Goal: Task Accomplishment & Management: Complete application form

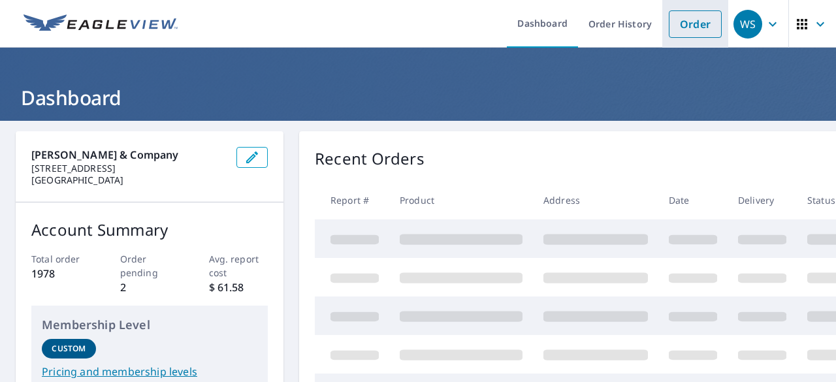
click at [683, 23] on link "Order" at bounding box center [695, 23] width 53 height 27
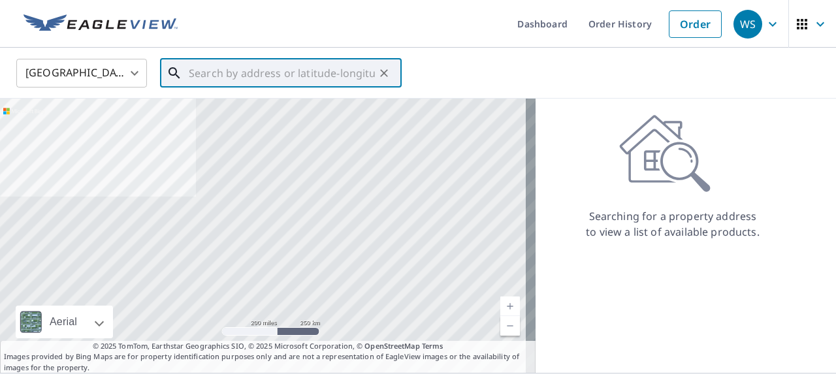
paste input "[STREET_ADDRESS][PERSON_NAME]"
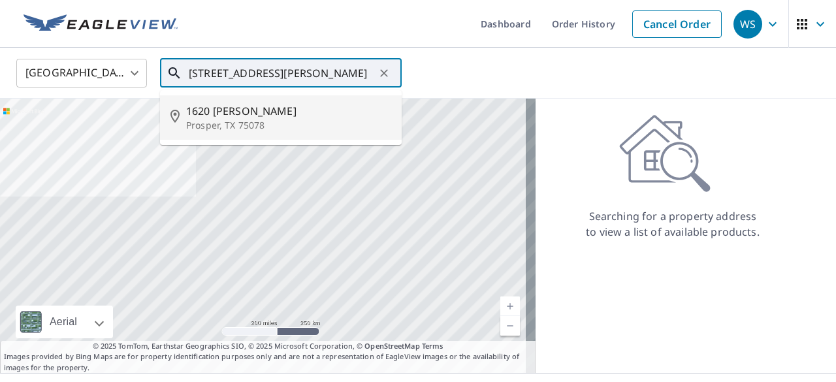
click at [231, 111] on span "1620 [PERSON_NAME]" at bounding box center [288, 111] width 205 height 16
type input "[STREET_ADDRESS][PERSON_NAME]"
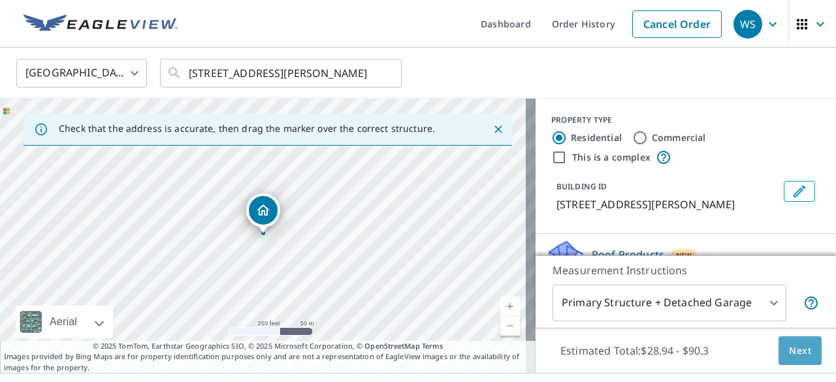
click at [796, 350] on span "Next" at bounding box center [800, 351] width 22 height 16
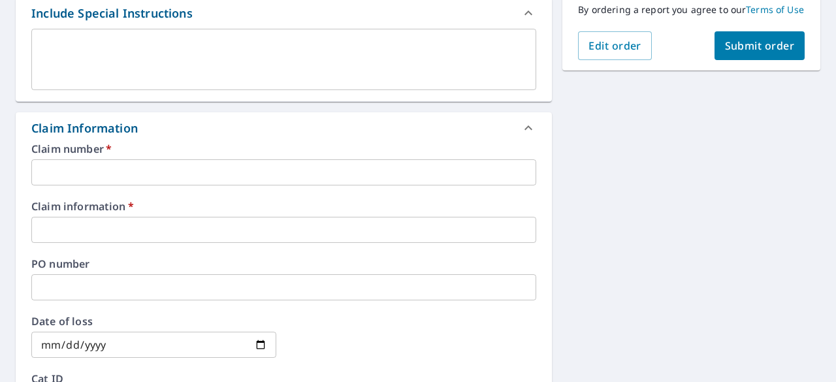
scroll to position [367, 0]
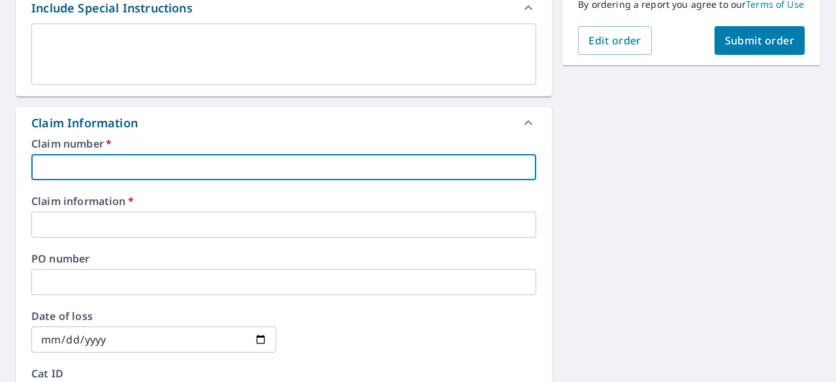
paste input "[STREET_ADDRESS][PERSON_NAME]"
type input "[STREET_ADDRESS][PERSON_NAME]"
click at [84, 222] on input "text" at bounding box center [283, 225] width 505 height 26
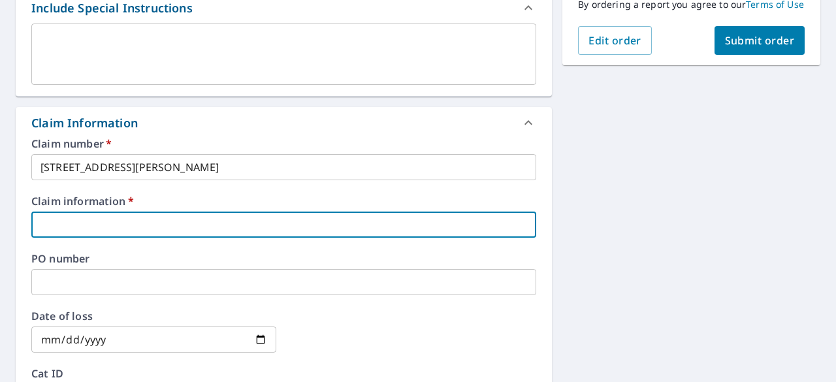
paste input "[PERSON_NAME]"
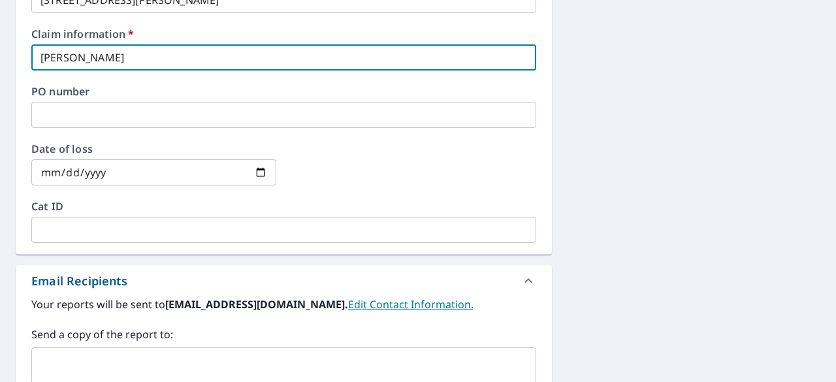
scroll to position [533, 0]
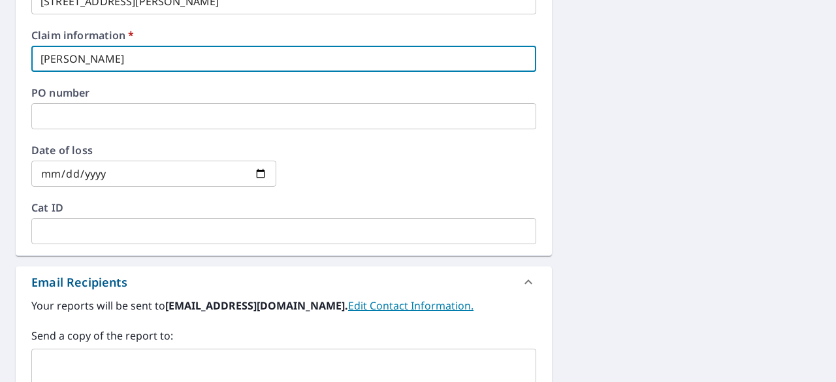
type input "[PERSON_NAME]"
click at [261, 175] on input "date" at bounding box center [153, 174] width 245 height 26
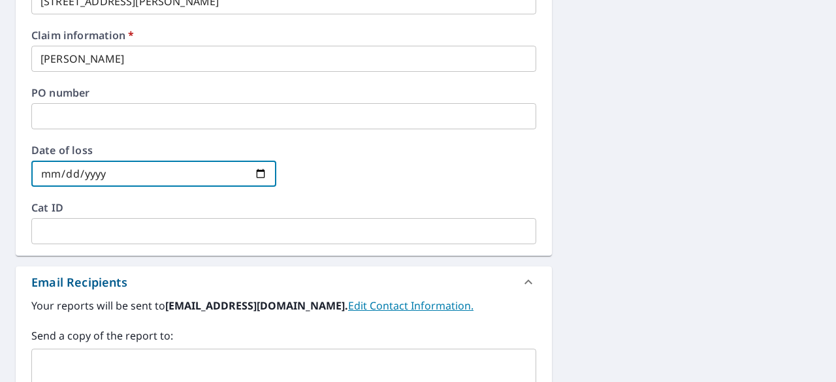
click at [97, 168] on input "date" at bounding box center [153, 174] width 245 height 26
click at [50, 183] on input "date" at bounding box center [153, 174] width 245 height 26
click at [56, 172] on input "date" at bounding box center [153, 174] width 245 height 26
type input "[DATE]"
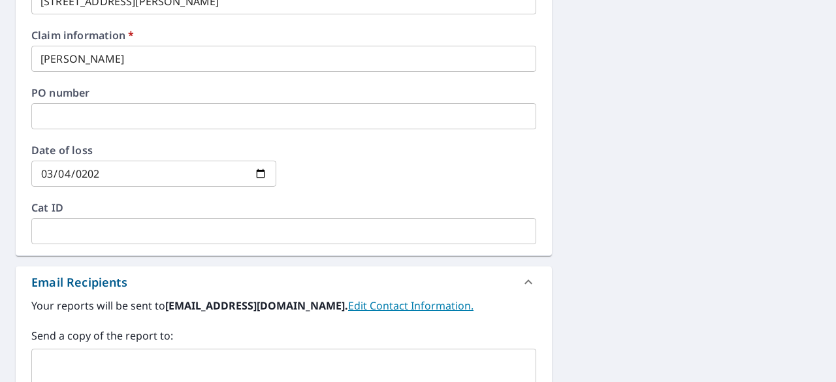
drag, startPoint x: 395, startPoint y: 176, endPoint x: 494, endPoint y: 159, distance: 100.1
click at [494, 159] on div at bounding box center [414, 174] width 245 height 58
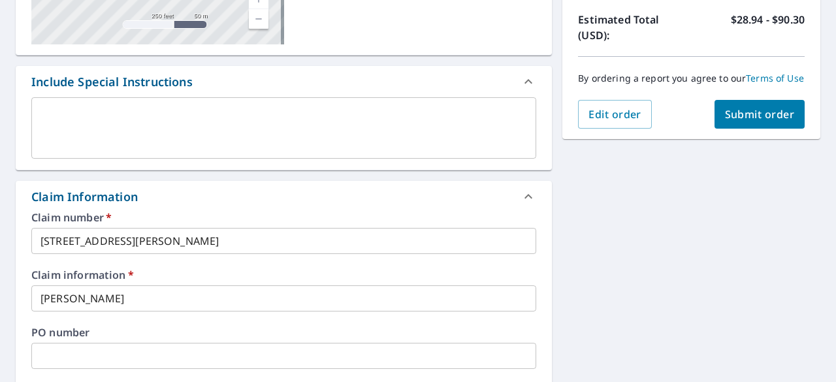
scroll to position [288, 0]
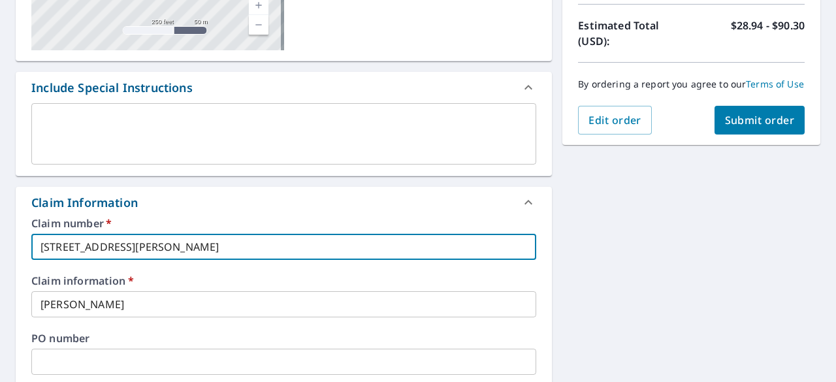
drag, startPoint x: 237, startPoint y: 239, endPoint x: 34, endPoint y: 238, distance: 203.2
click at [34, 238] on input "[STREET_ADDRESS][PERSON_NAME]" at bounding box center [283, 247] width 505 height 26
paste input "BHHO469701-001-001-001"
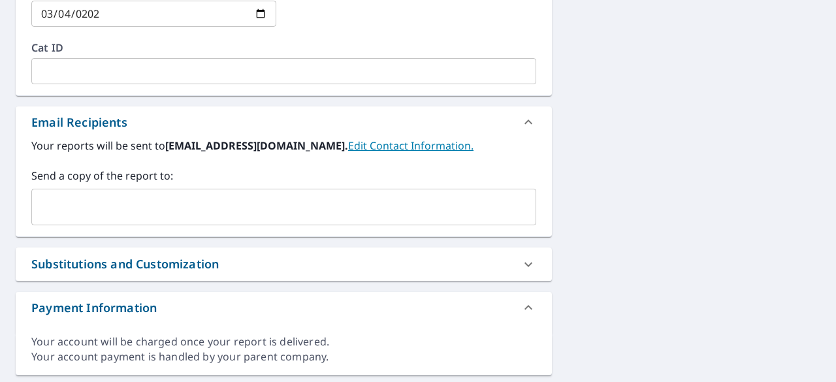
scroll to position [729, 0]
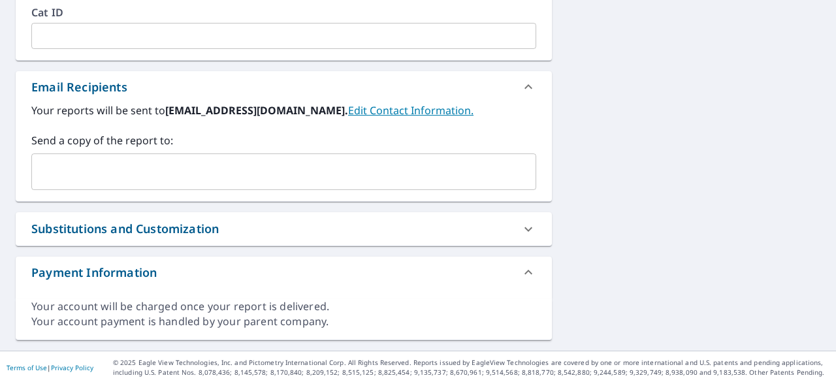
type input "BHHO469701-001-001-001"
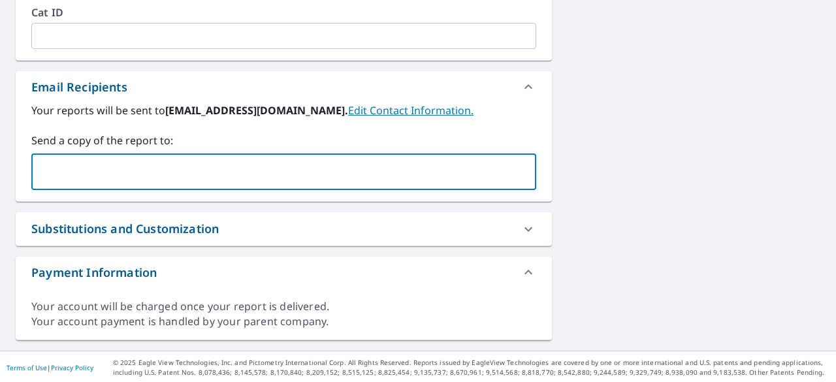
click at [242, 167] on input "text" at bounding box center [274, 171] width 474 height 25
type input "[EMAIL_ADDRESS][DOMAIN_NAME]"
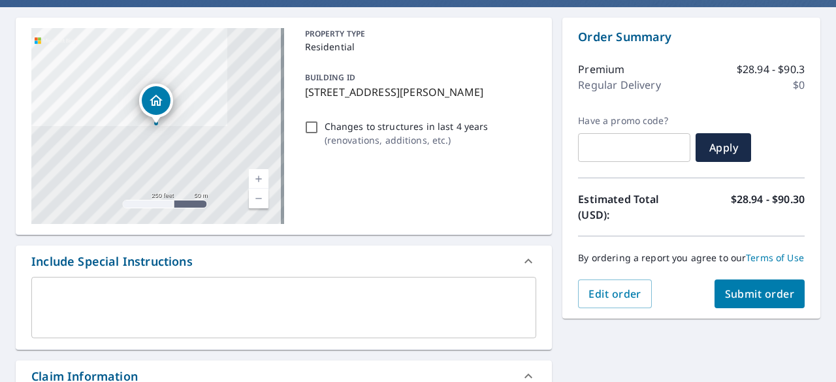
scroll to position [107, 0]
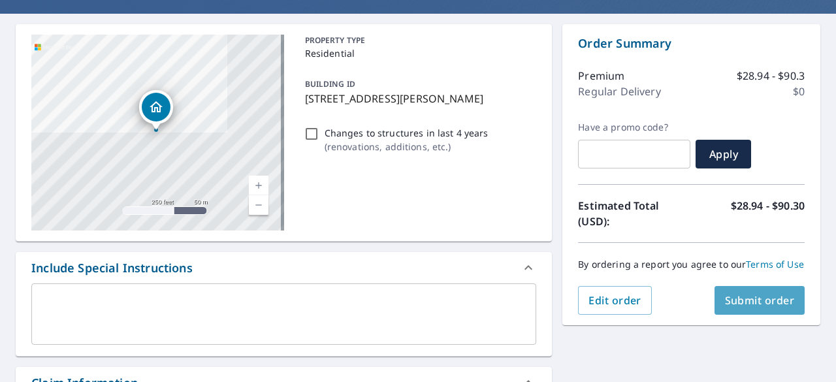
click at [749, 308] on span "Submit order" at bounding box center [760, 300] width 70 height 14
